Goal: Information Seeking & Learning: Learn about a topic

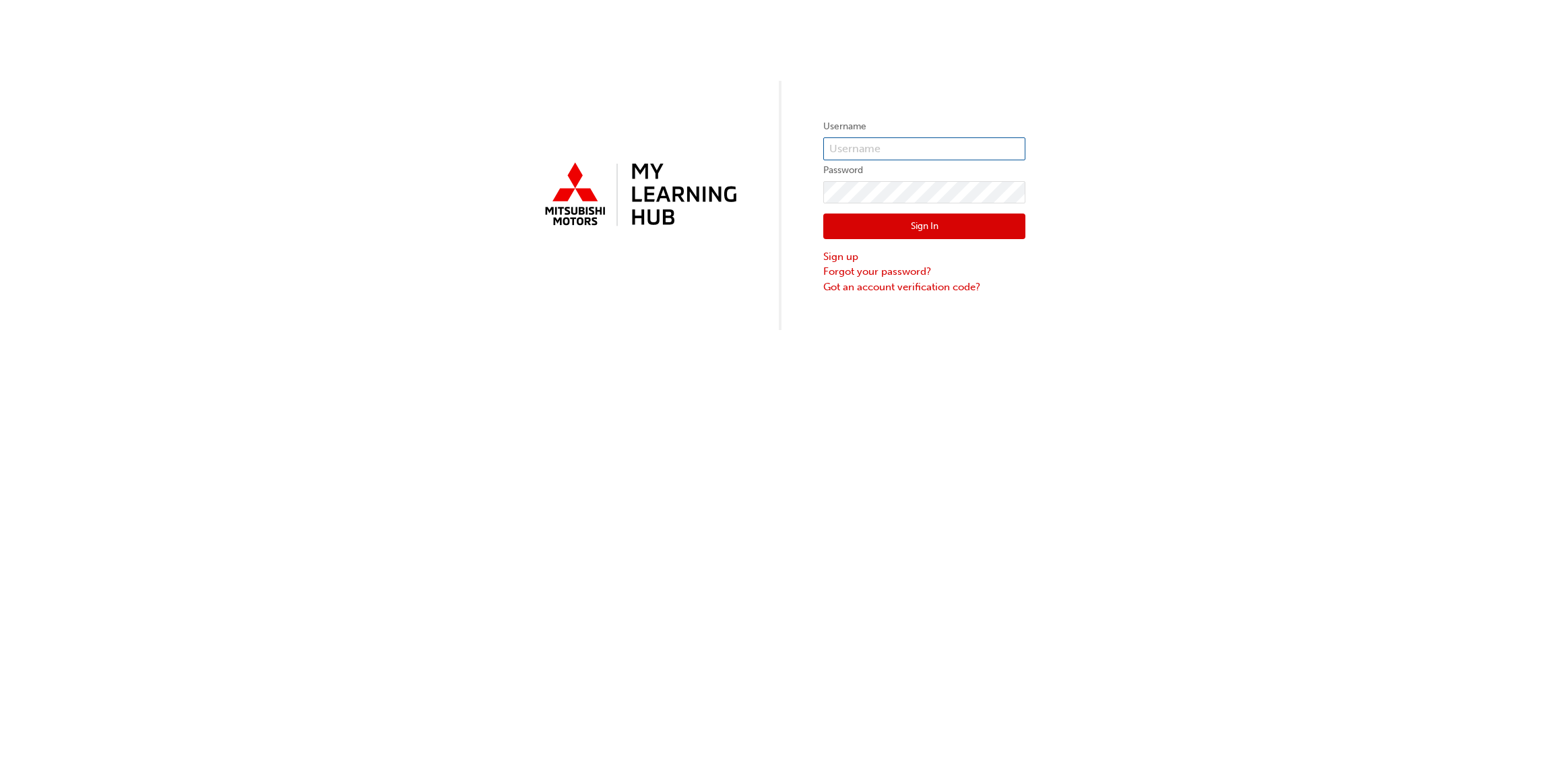
type input "0005001742"
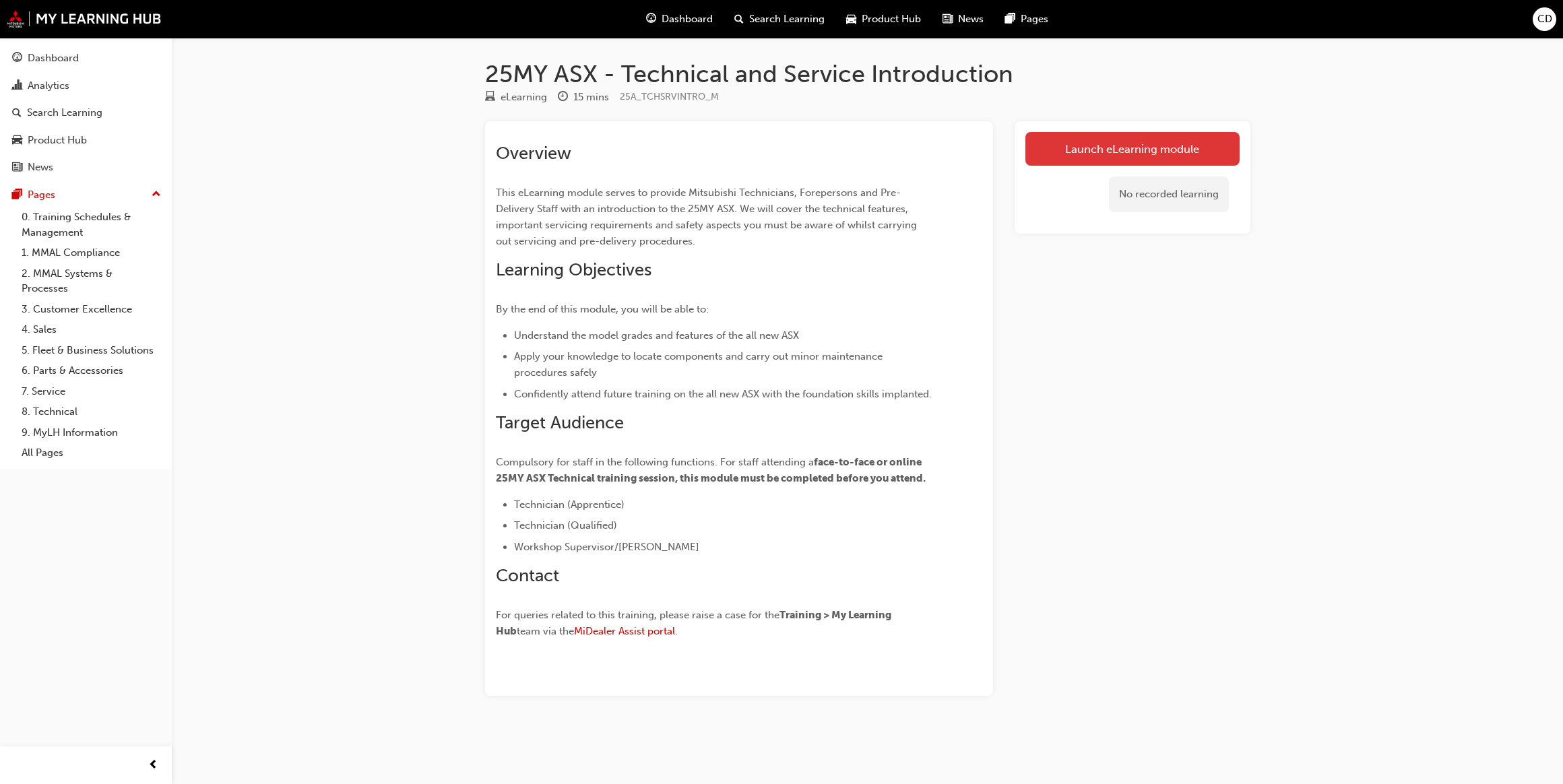
click at [1153, 153] on link "Launch eLearning module" at bounding box center [1133, 149] width 214 height 34
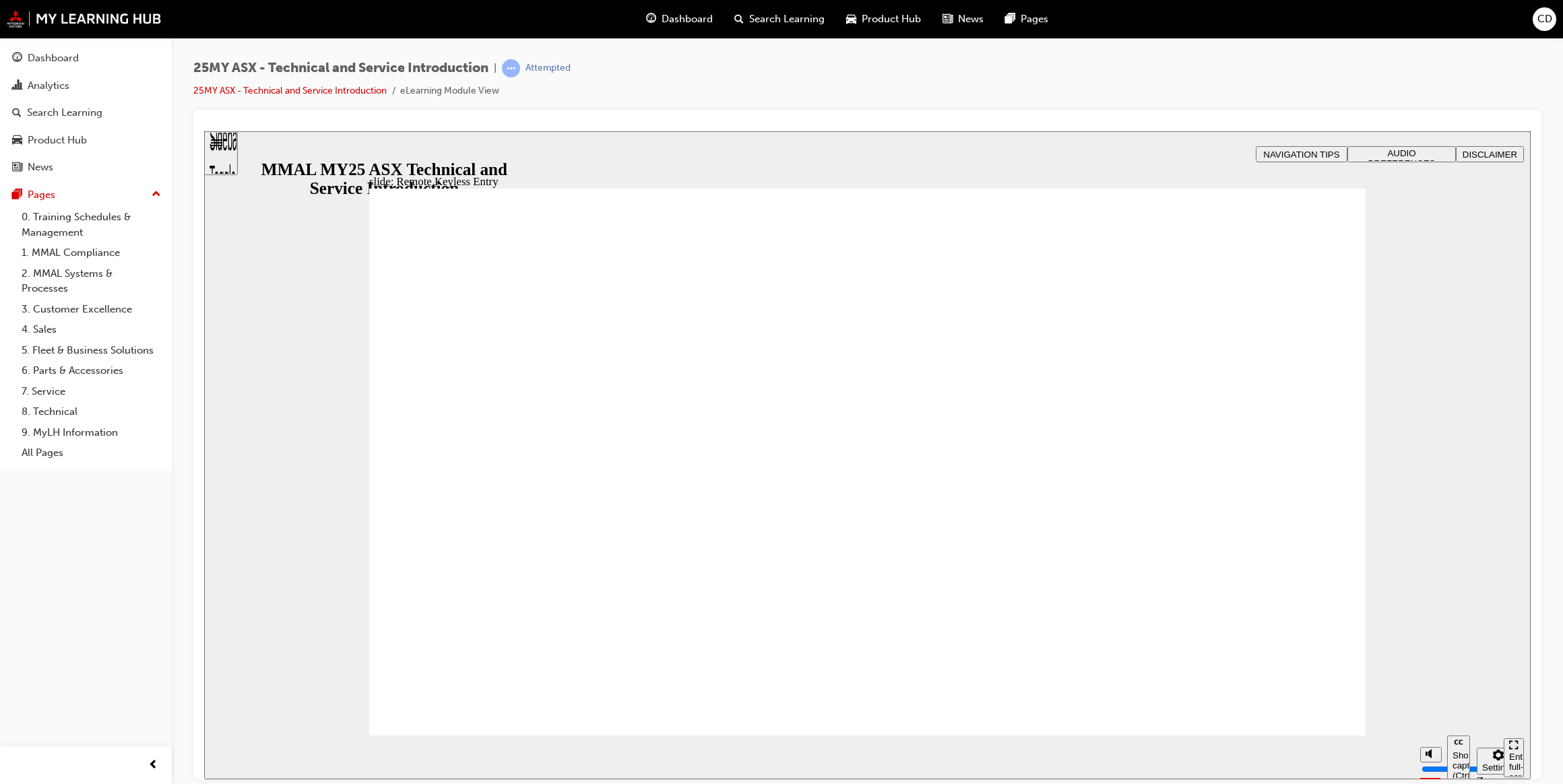
type input "21"
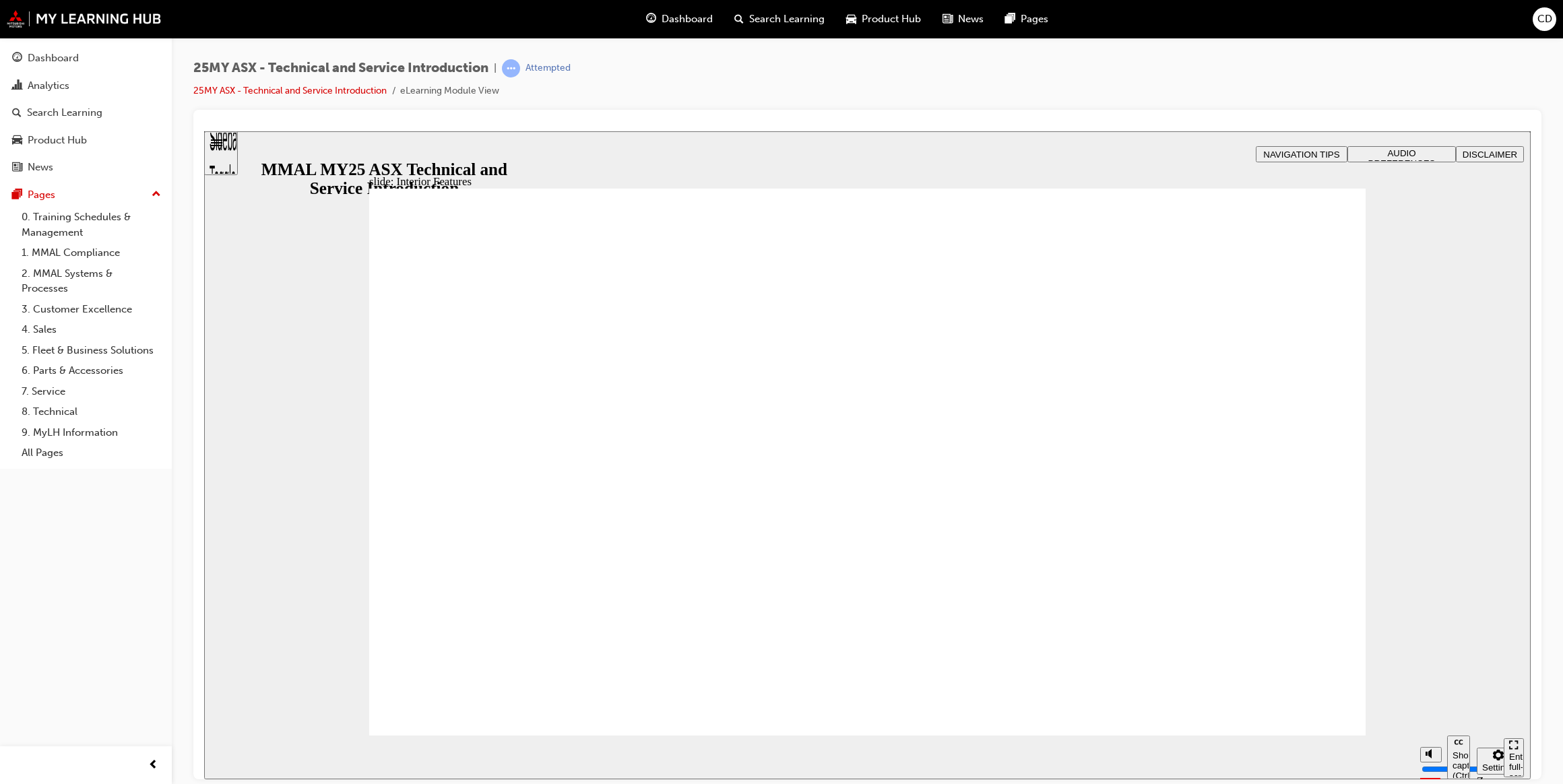
drag, startPoint x: 1333, startPoint y: 198, endPoint x: 1334, endPoint y: 212, distance: 14.0
type input "17"
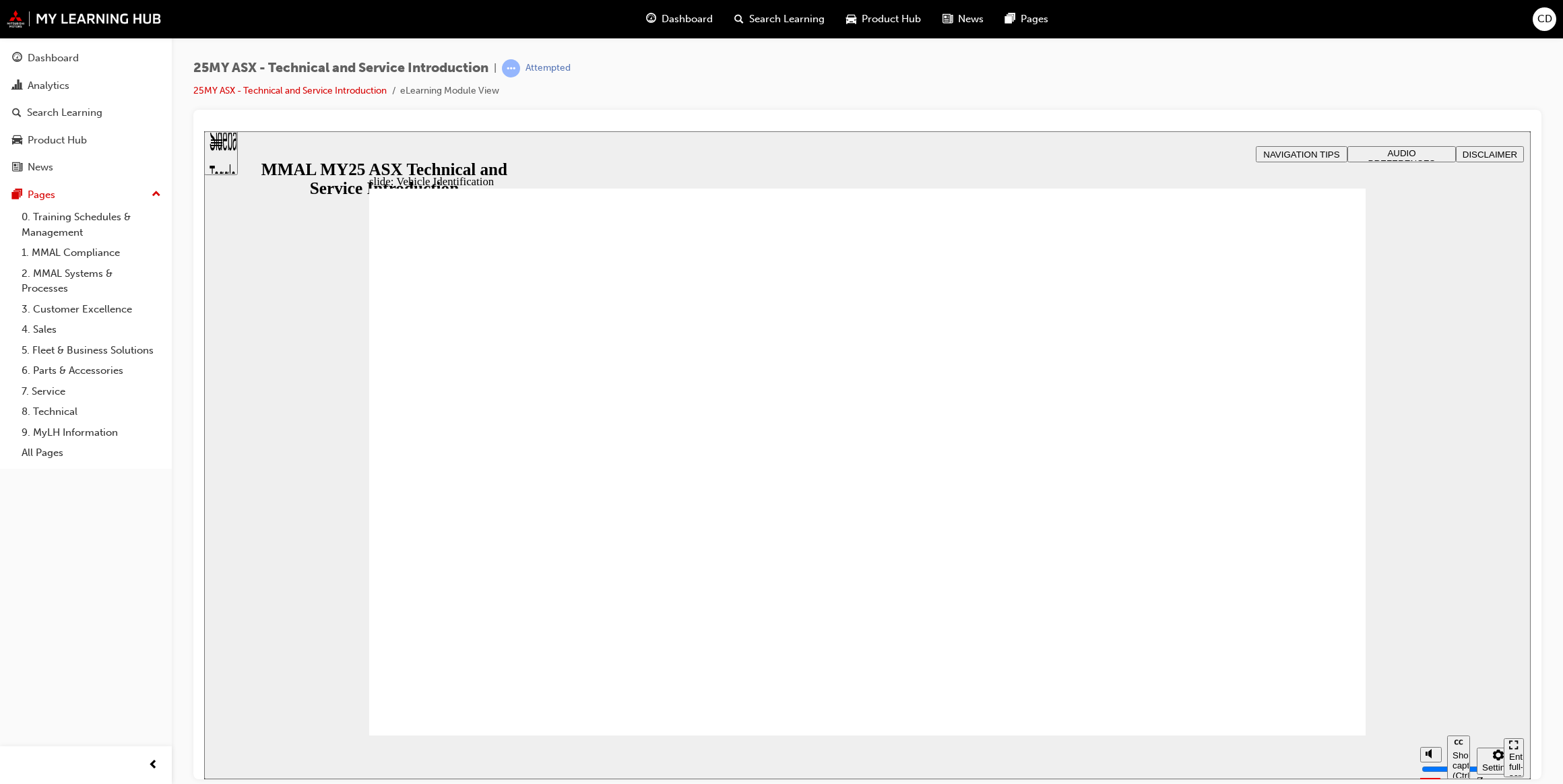
drag, startPoint x: 1314, startPoint y: 261, endPoint x: 1287, endPoint y: 270, distance: 28.5
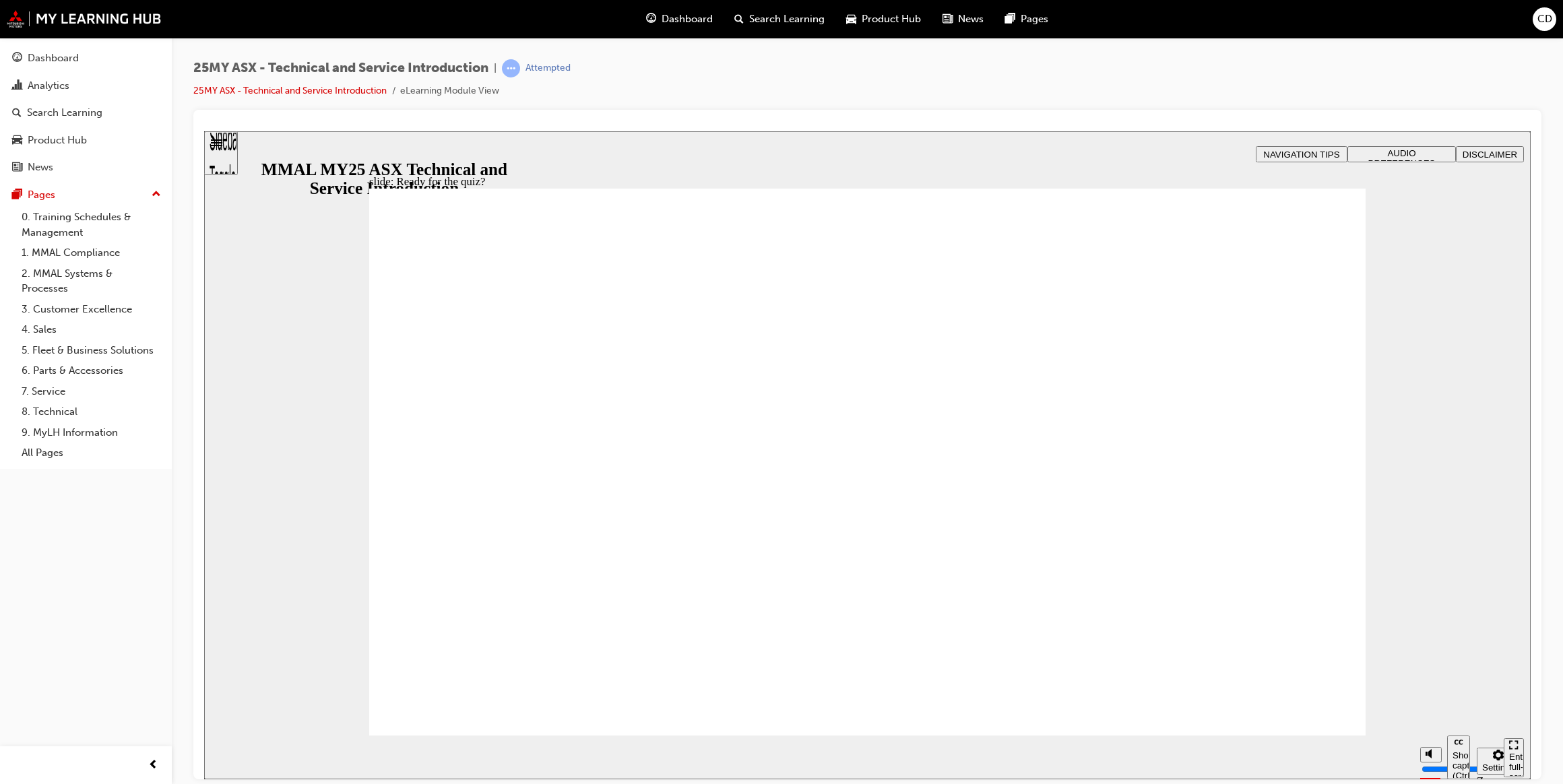
radio input "true"
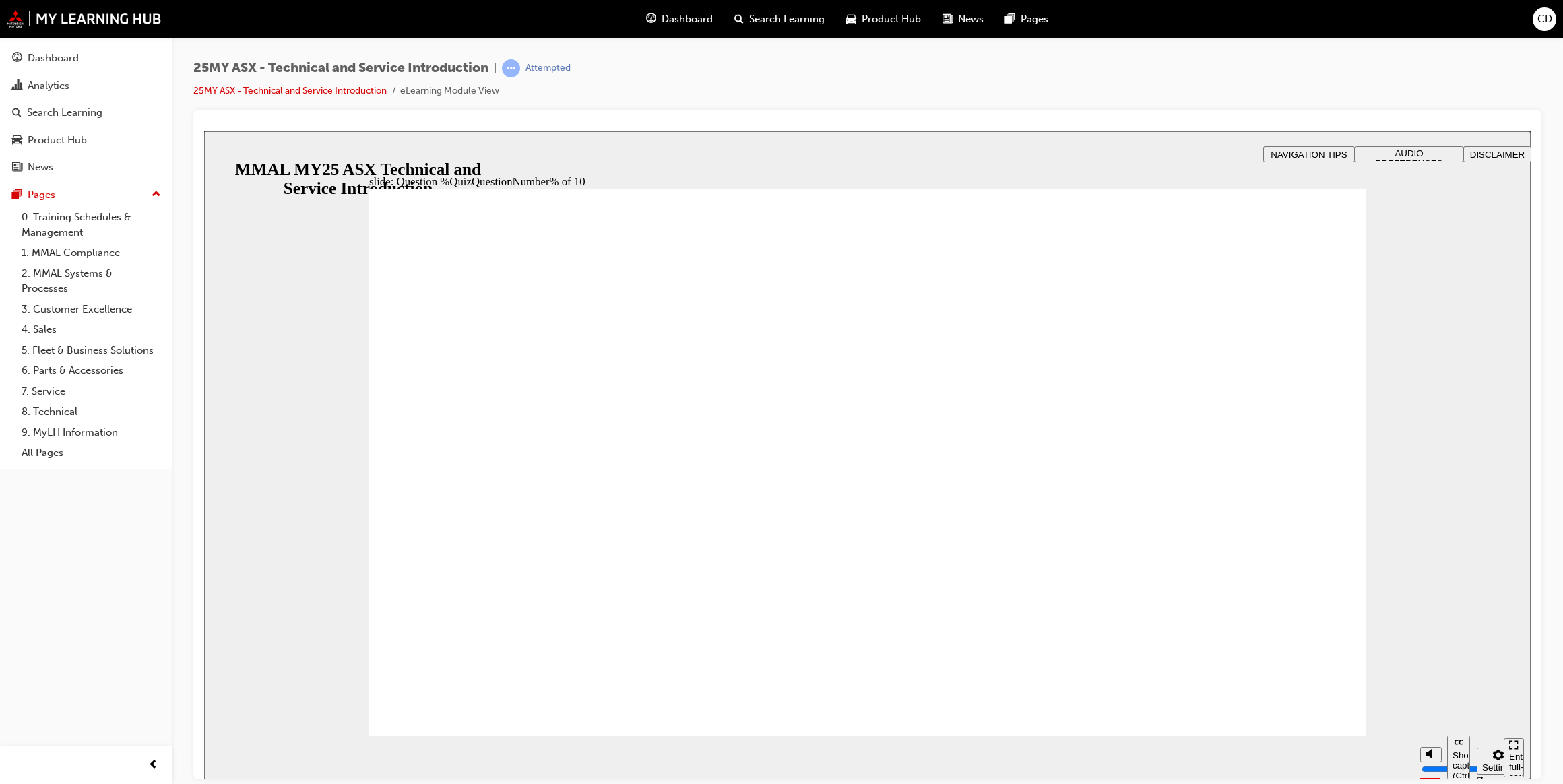
drag, startPoint x: 862, startPoint y: 631, endPoint x: 878, endPoint y: 634, distance: 16.3
radio input "true"
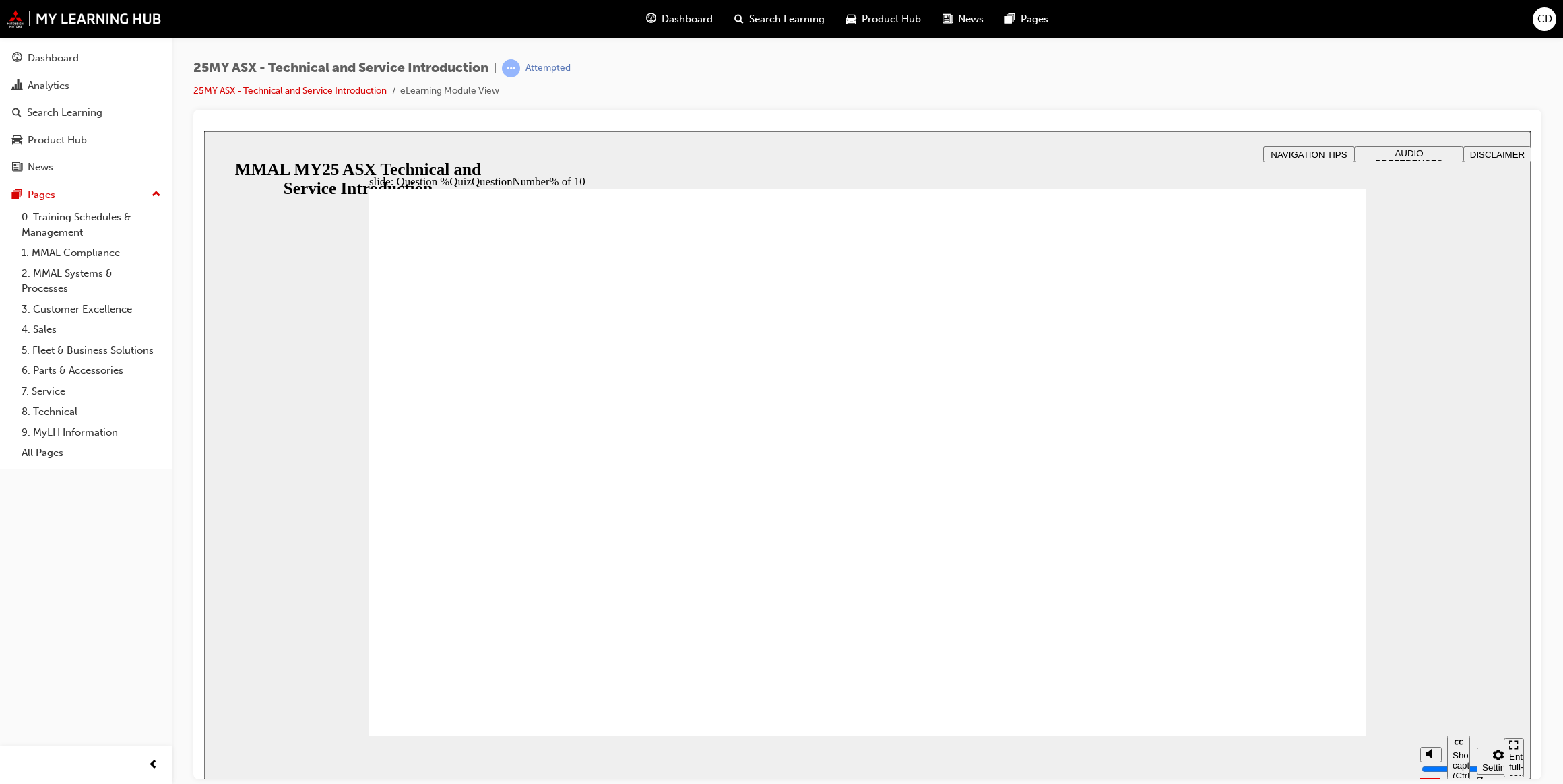
radio input "true"
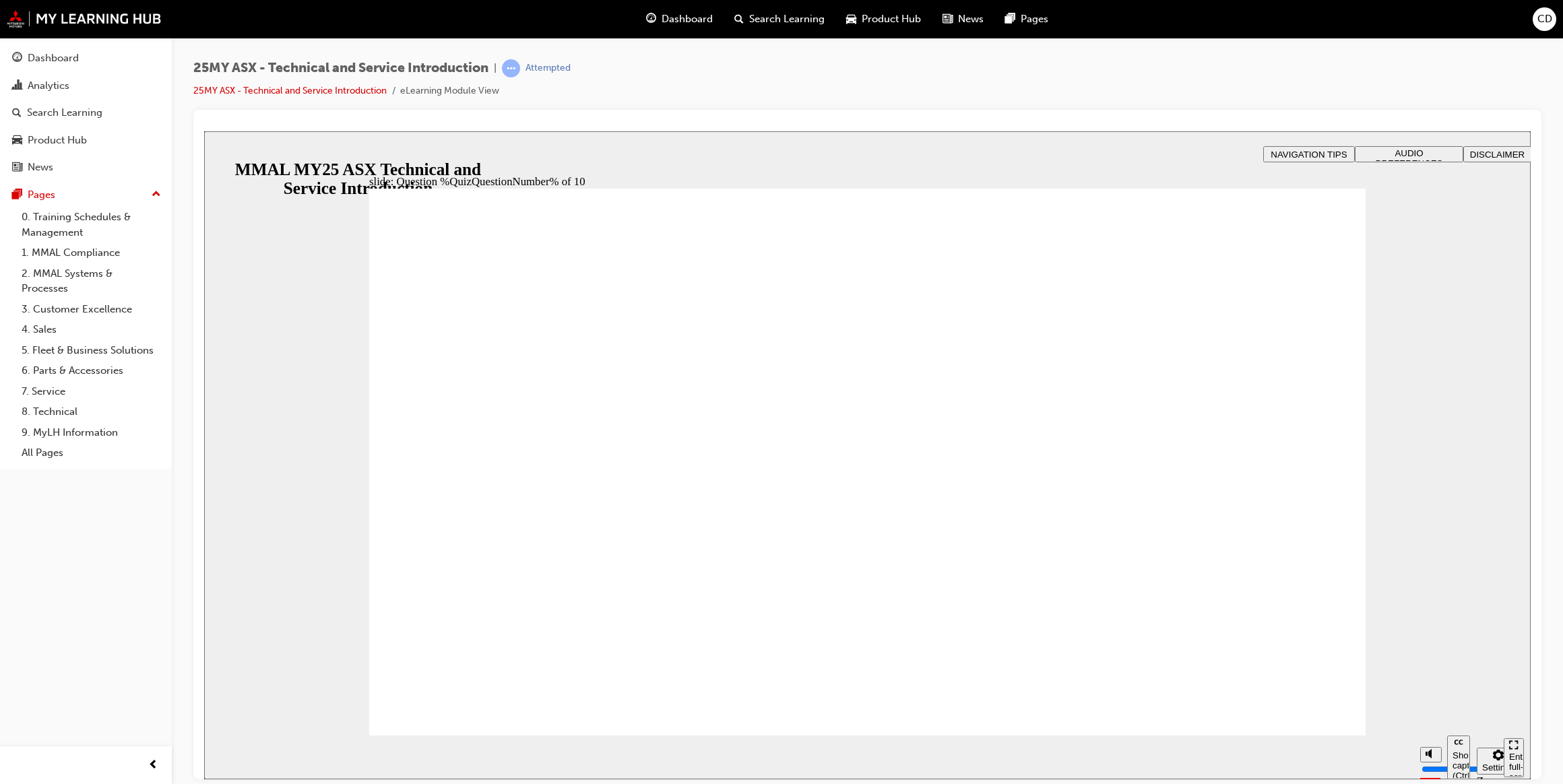
radio input "true"
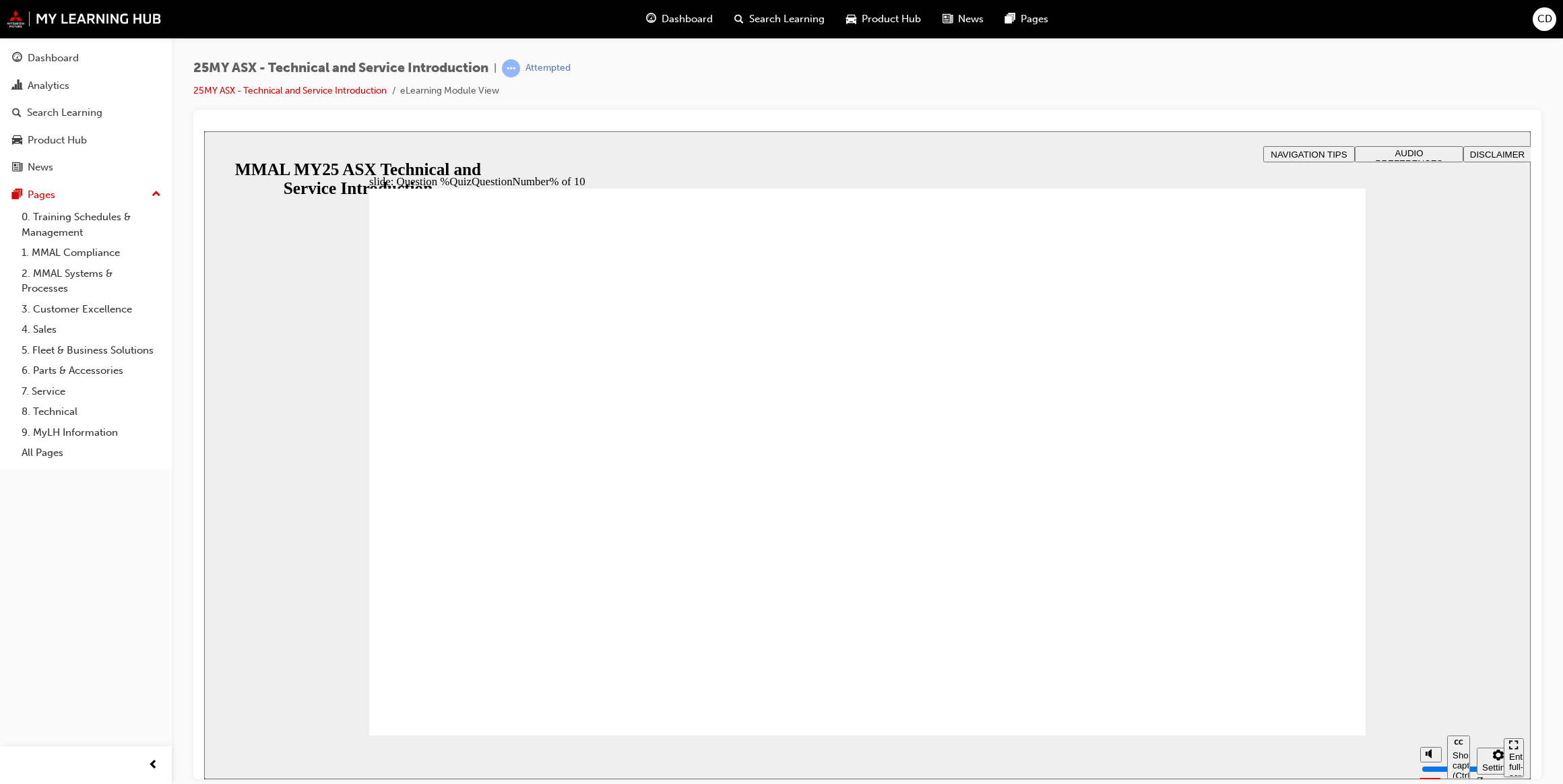
radio input "true"
drag, startPoint x: 877, startPoint y: 628, endPoint x: 943, endPoint y: 645, distance: 68.2
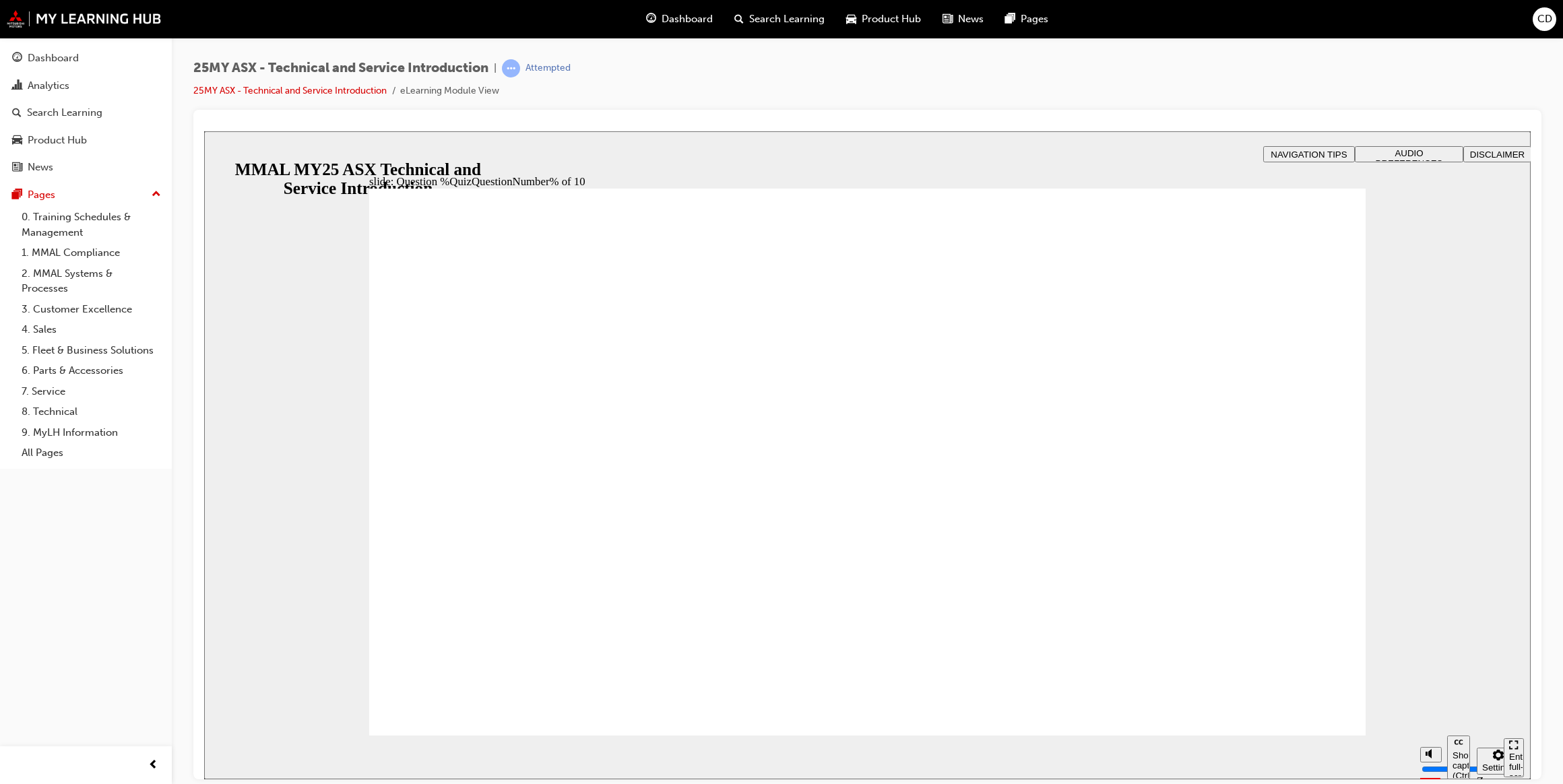
radio input "true"
drag, startPoint x: 855, startPoint y: 634, endPoint x: 899, endPoint y: 634, distance: 44.0
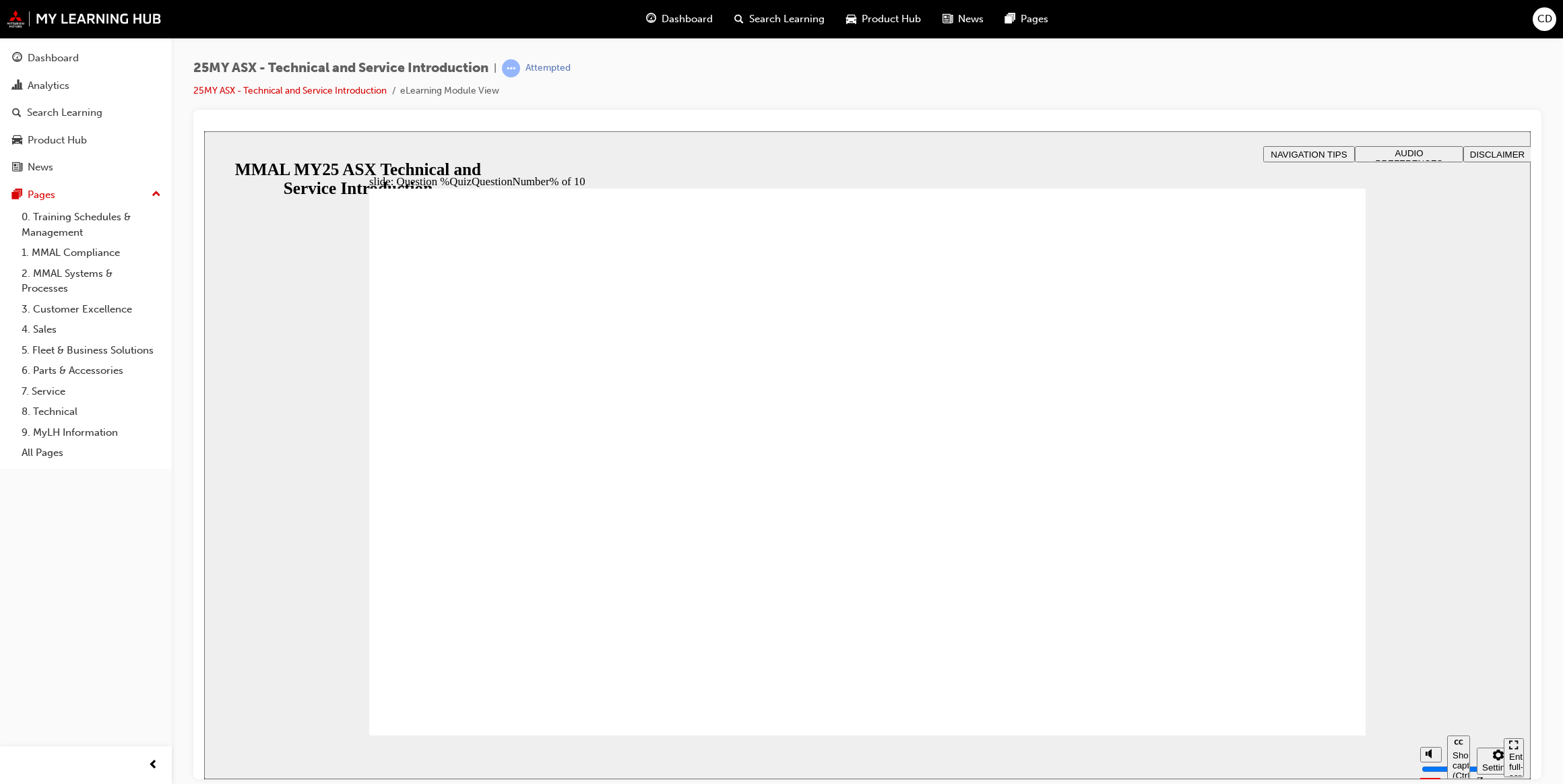
radio input "true"
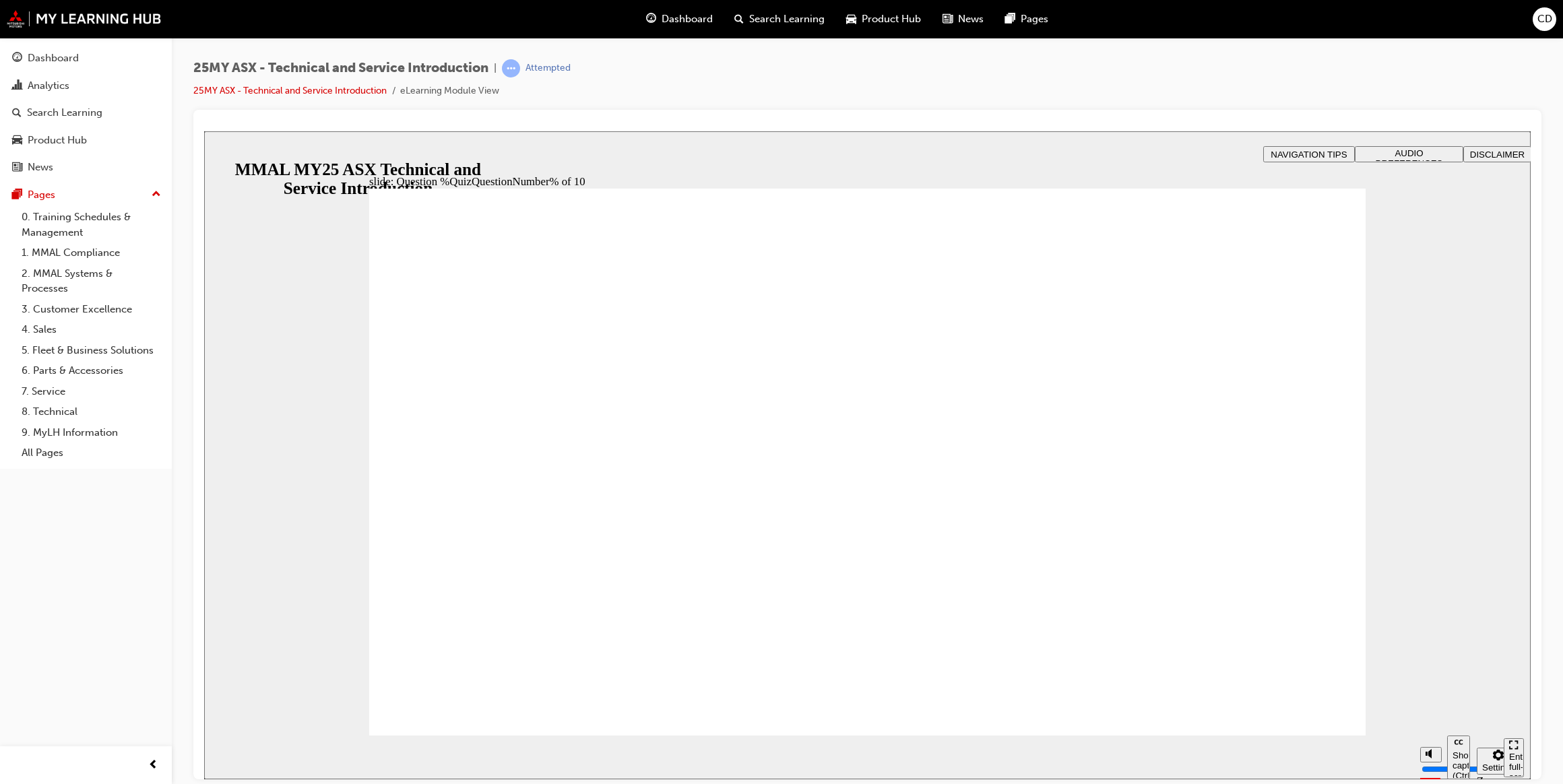
radio input "true"
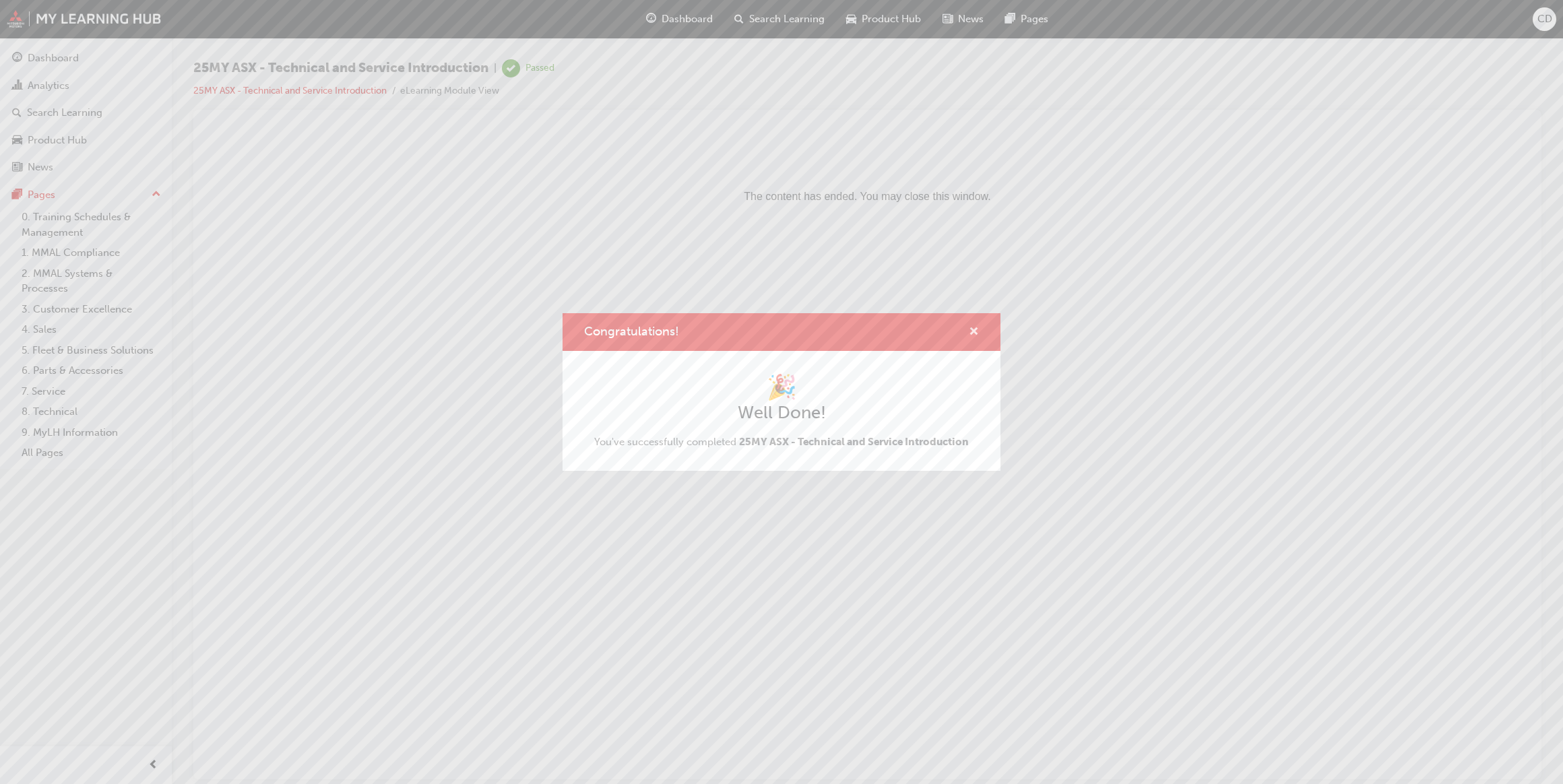
click at [975, 332] on span "cross-icon" at bounding box center [974, 332] width 10 height 12
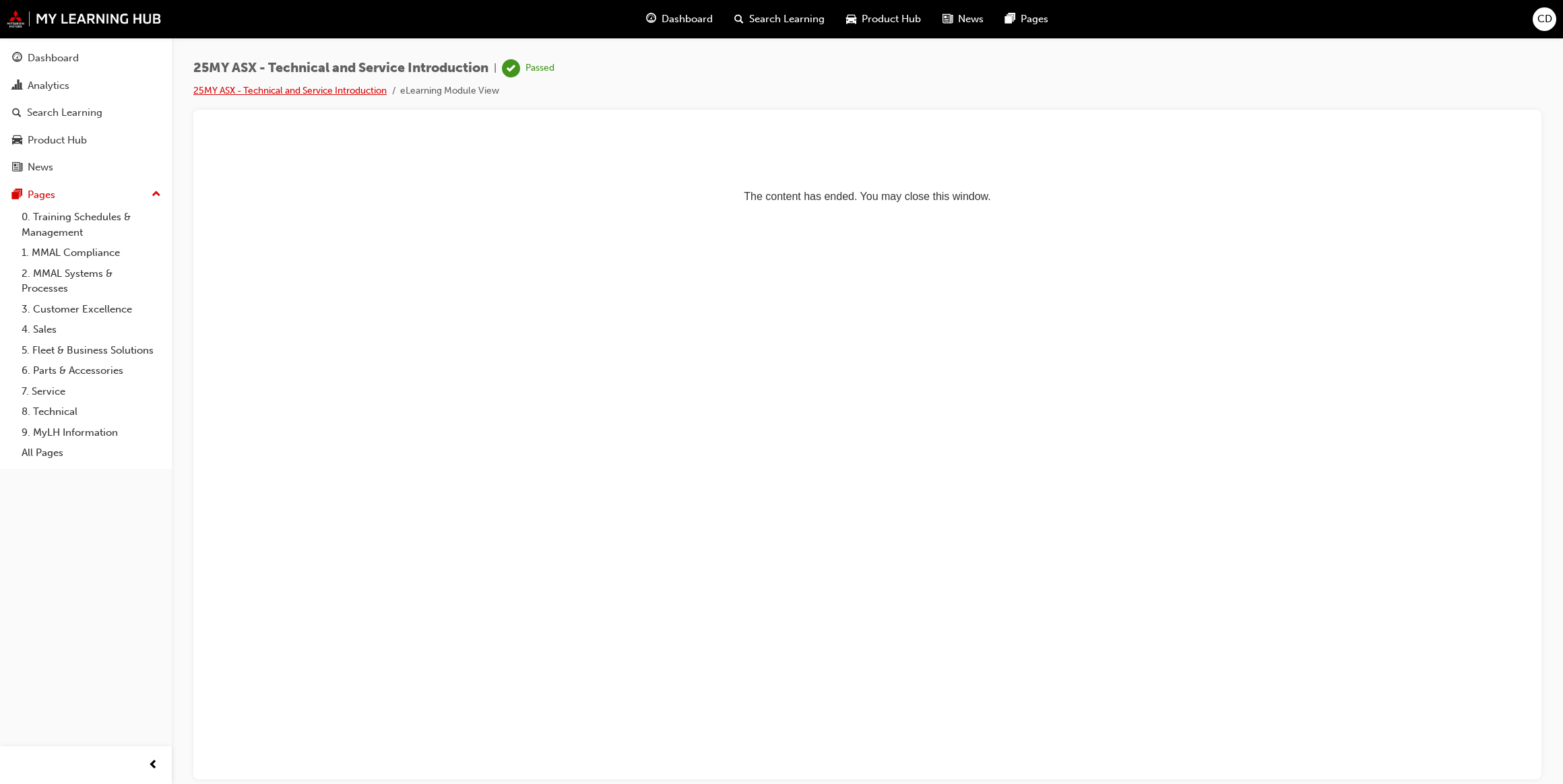
click at [344, 92] on link "25MY ASX - Technical and Service Introduction" at bounding box center [289, 90] width 193 height 11
